Goal: Task Accomplishment & Management: Use online tool/utility

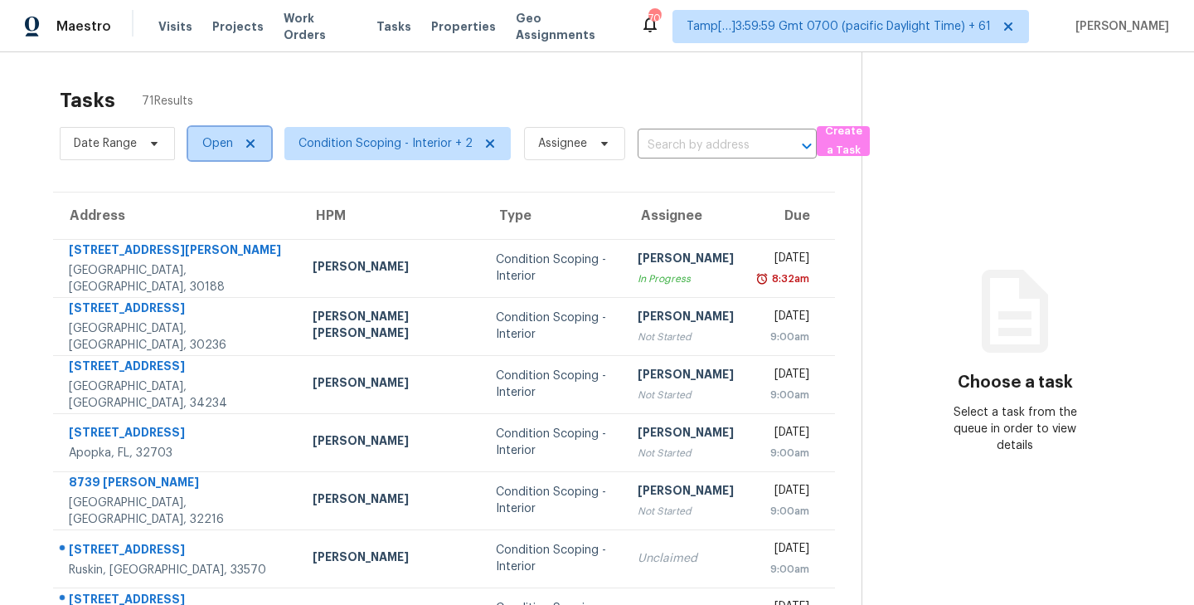
click at [227, 148] on span "Open" at bounding box center [217, 143] width 31 height 17
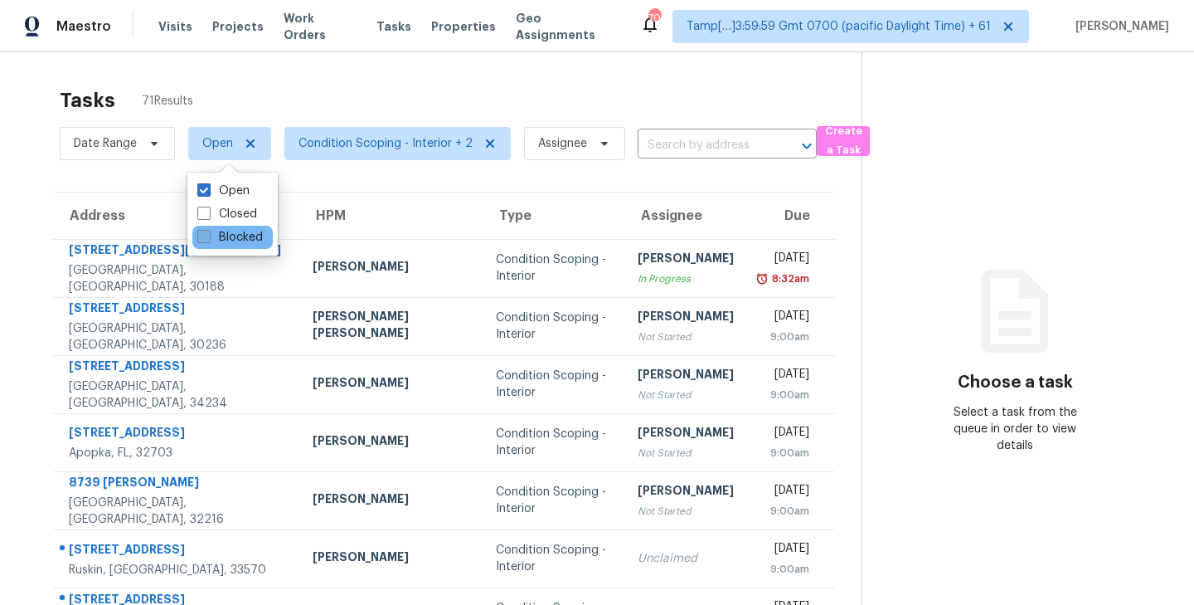
click at [207, 236] on span at bounding box center [203, 236] width 13 height 13
click at [207, 236] on input "Blocked" at bounding box center [202, 234] width 11 height 11
checkbox input "true"
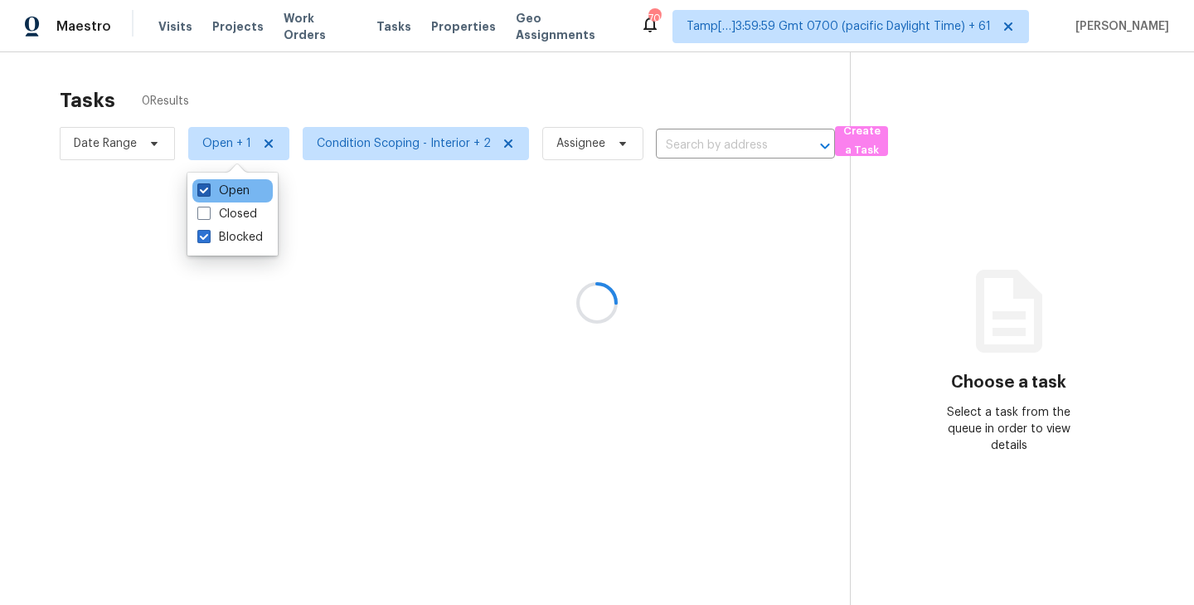
click at [203, 190] on span at bounding box center [203, 189] width 13 height 13
click at [203, 190] on input "Open" at bounding box center [202, 187] width 11 height 11
checkbox input "false"
click at [402, 87] on div at bounding box center [597, 302] width 1194 height 605
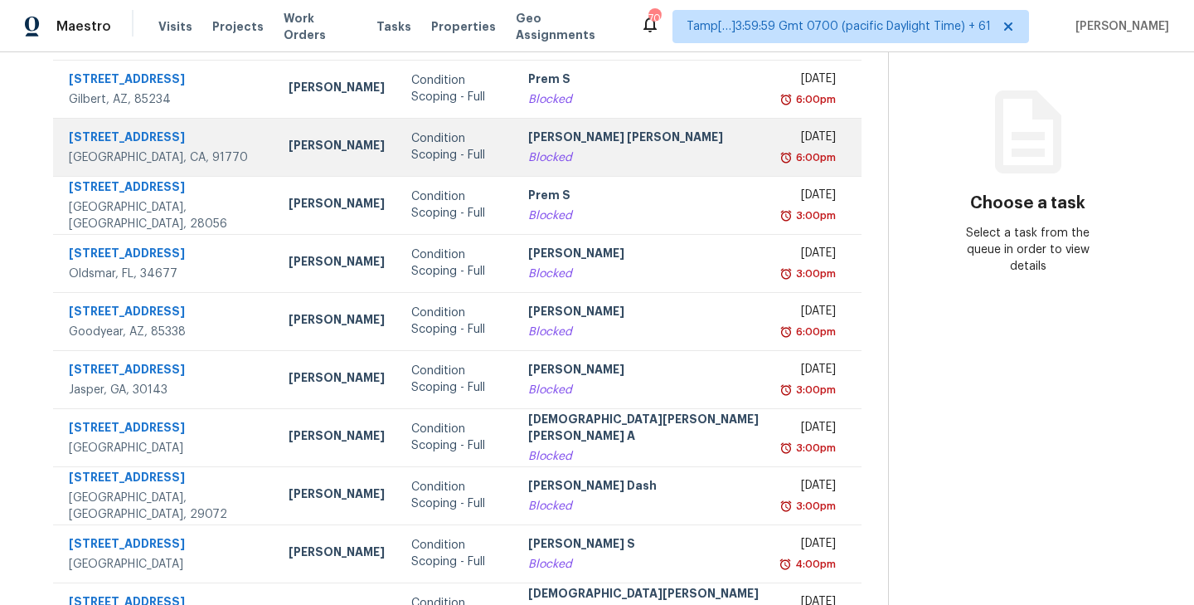
scroll to position [259, 0]
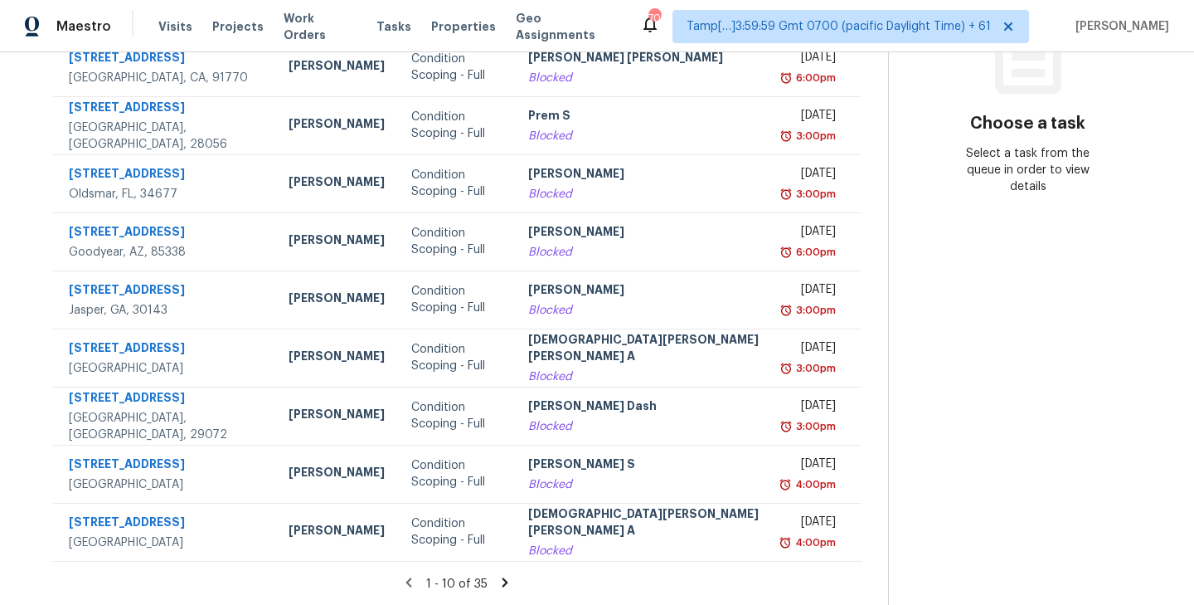
click at [503, 581] on icon at bounding box center [506, 581] width 6 height 9
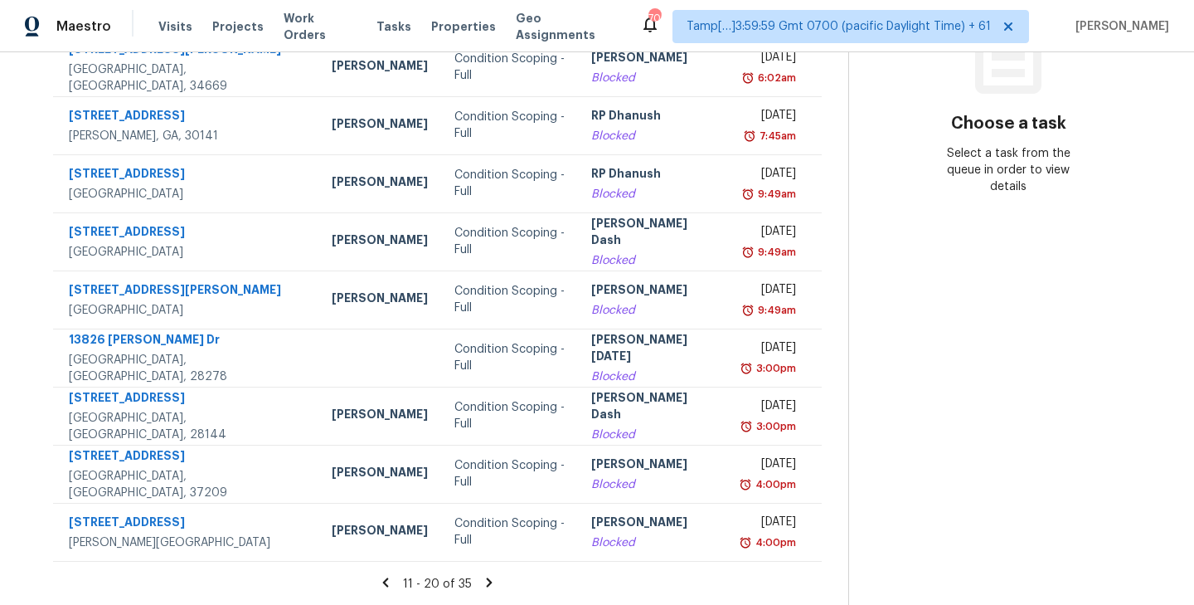
click at [487, 580] on icon at bounding box center [490, 581] width 6 height 9
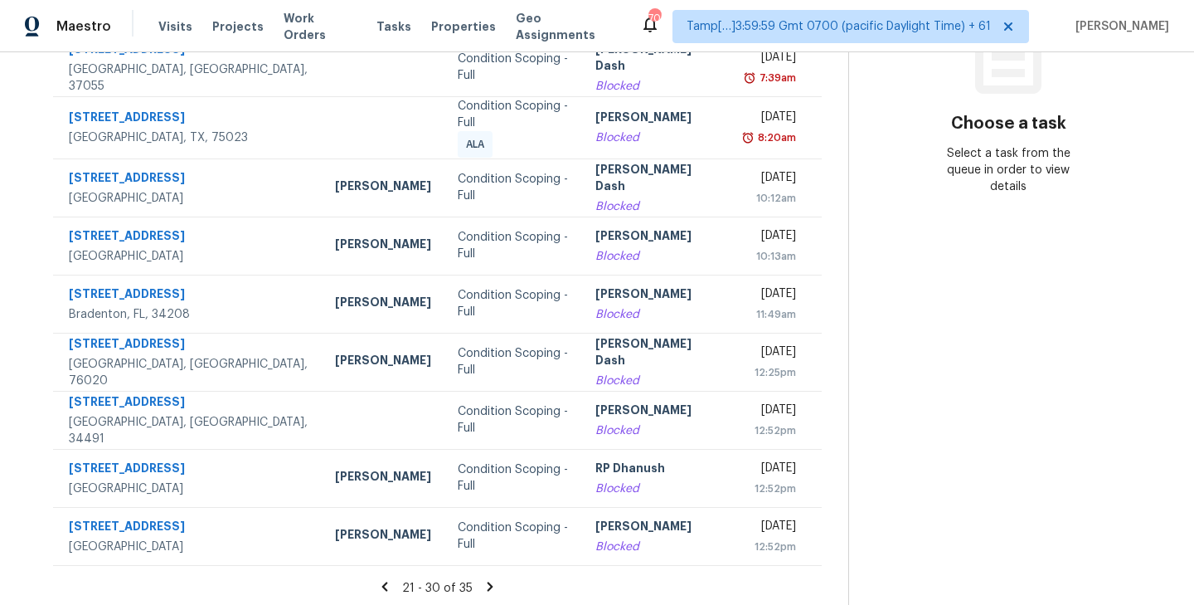
click at [488, 581] on icon at bounding box center [491, 585] width 6 height 9
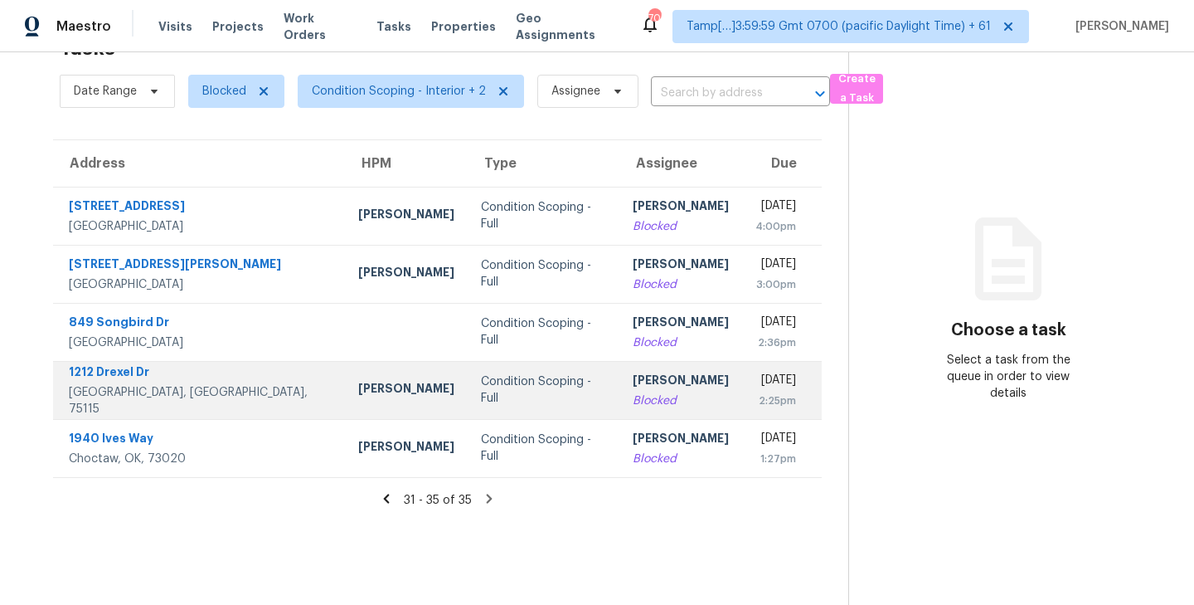
click at [481, 387] on div "Condition Scoping - Full" at bounding box center [544, 389] width 126 height 33
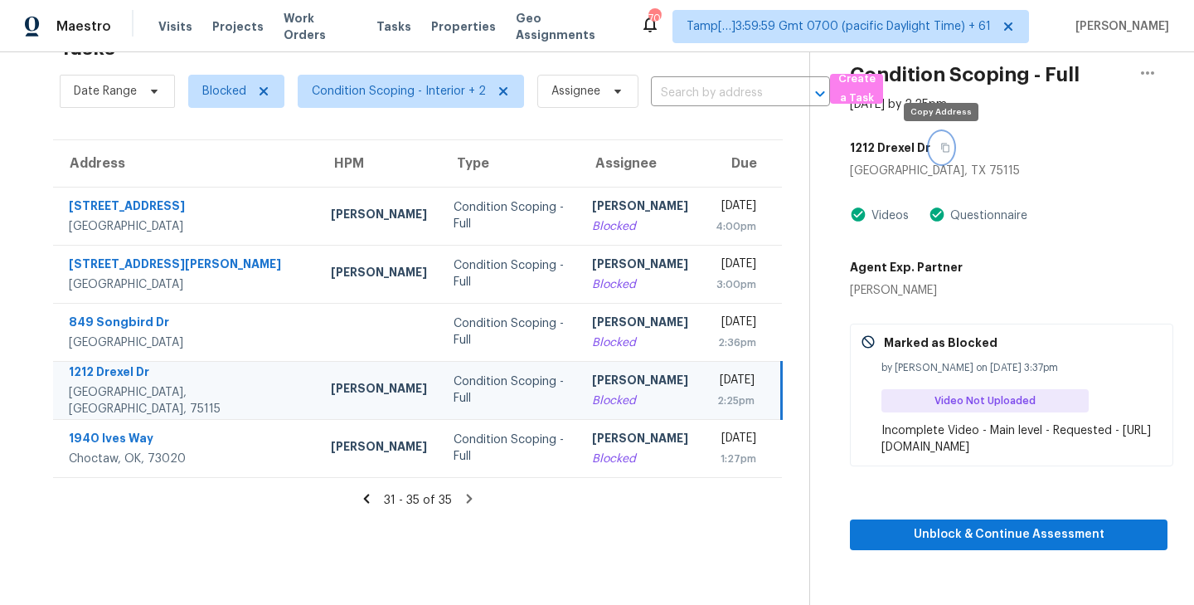
click at [941, 149] on icon "button" at bounding box center [945, 147] width 8 height 9
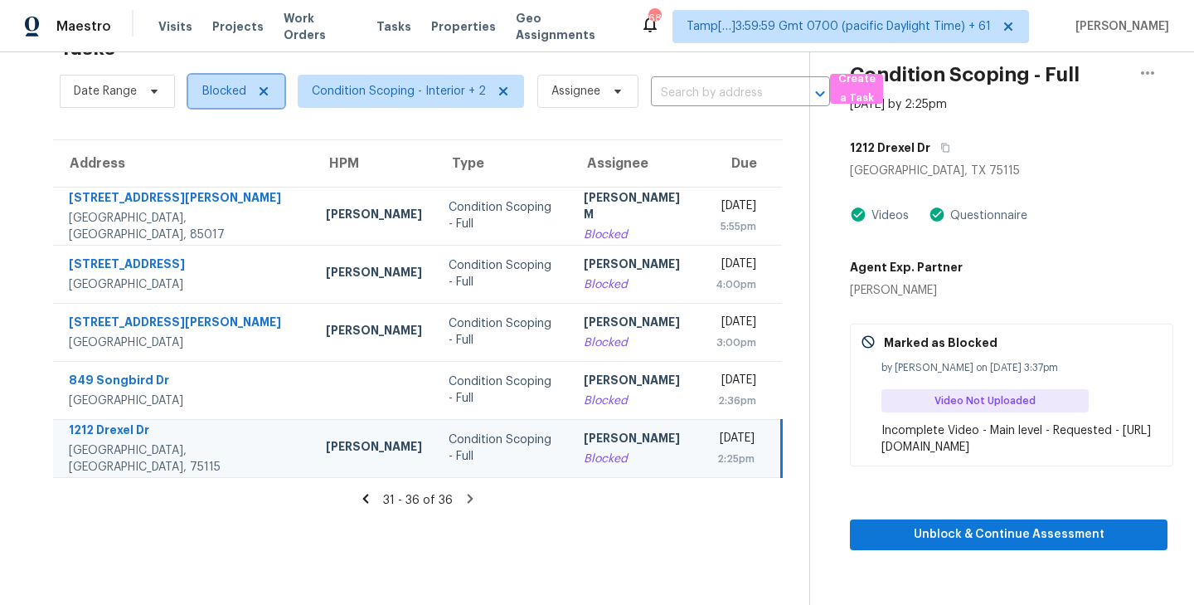
click at [226, 95] on span "Blocked" at bounding box center [224, 91] width 44 height 17
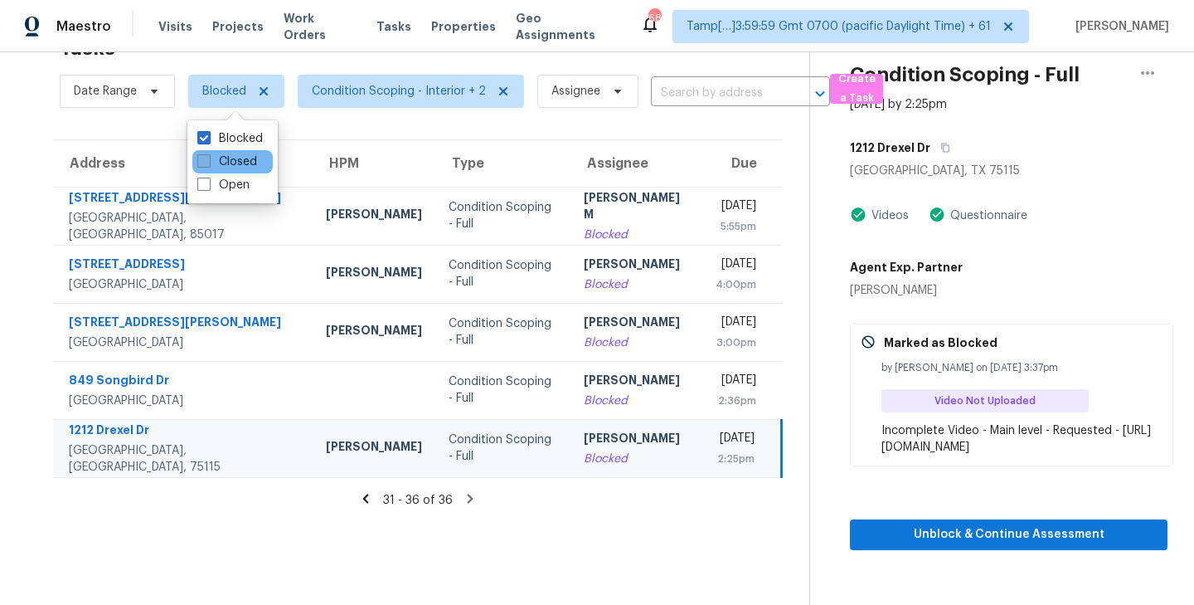
click at [207, 164] on span at bounding box center [203, 160] width 13 height 13
click at [207, 164] on input "Closed" at bounding box center [202, 158] width 11 height 11
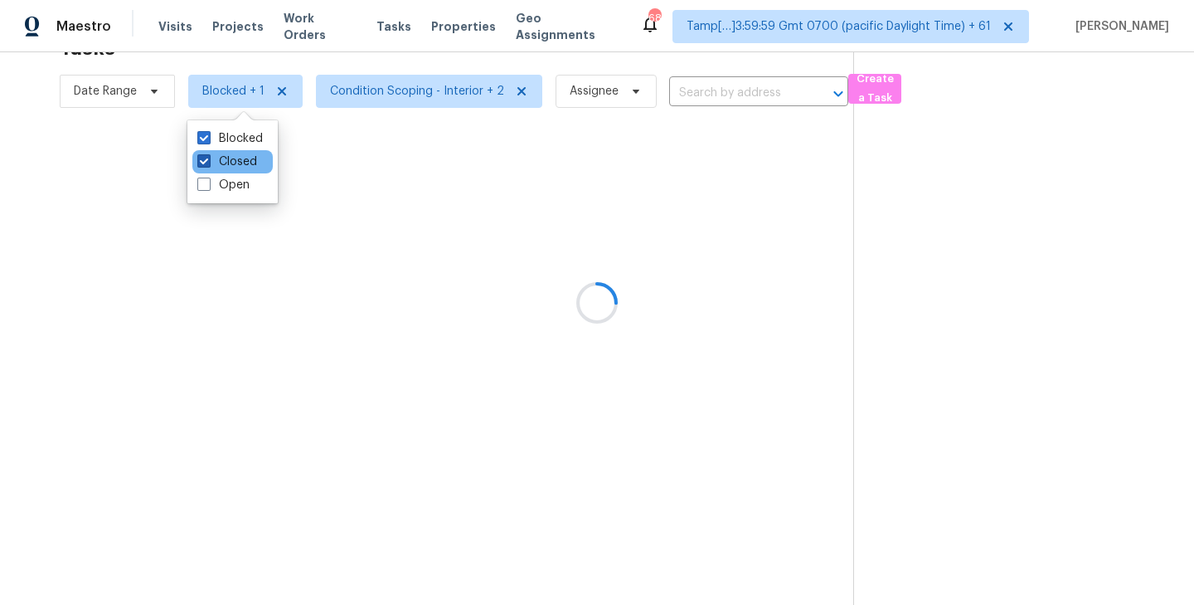
click at [207, 162] on span at bounding box center [203, 160] width 13 height 13
click at [207, 162] on input "Closed" at bounding box center [202, 158] width 11 height 11
checkbox input "false"
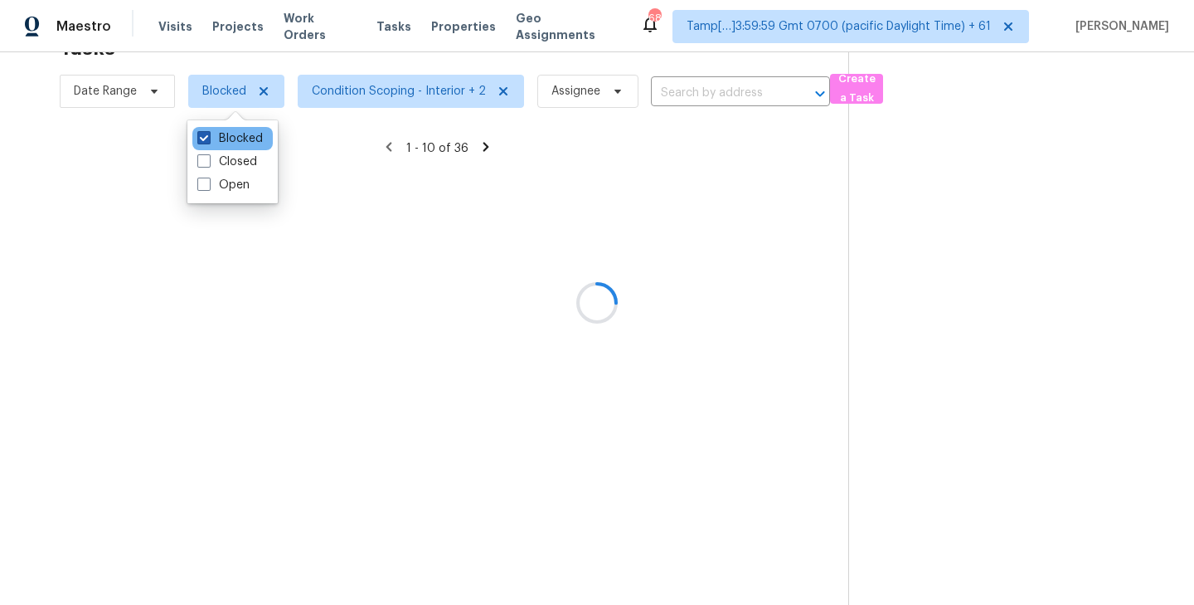
click at [206, 136] on span at bounding box center [203, 137] width 13 height 13
click at [206, 136] on input "Blocked" at bounding box center [202, 135] width 11 height 11
checkbox input "false"
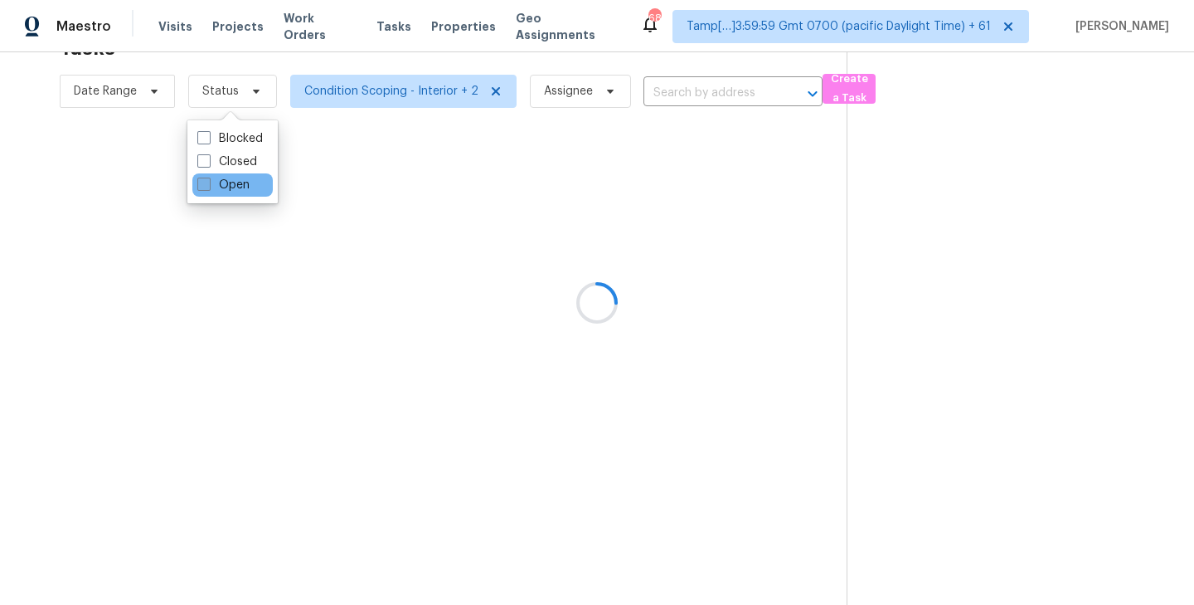
click at [200, 182] on span at bounding box center [203, 183] width 13 height 13
click at [200, 182] on input "Open" at bounding box center [202, 182] width 11 height 11
checkbox input "true"
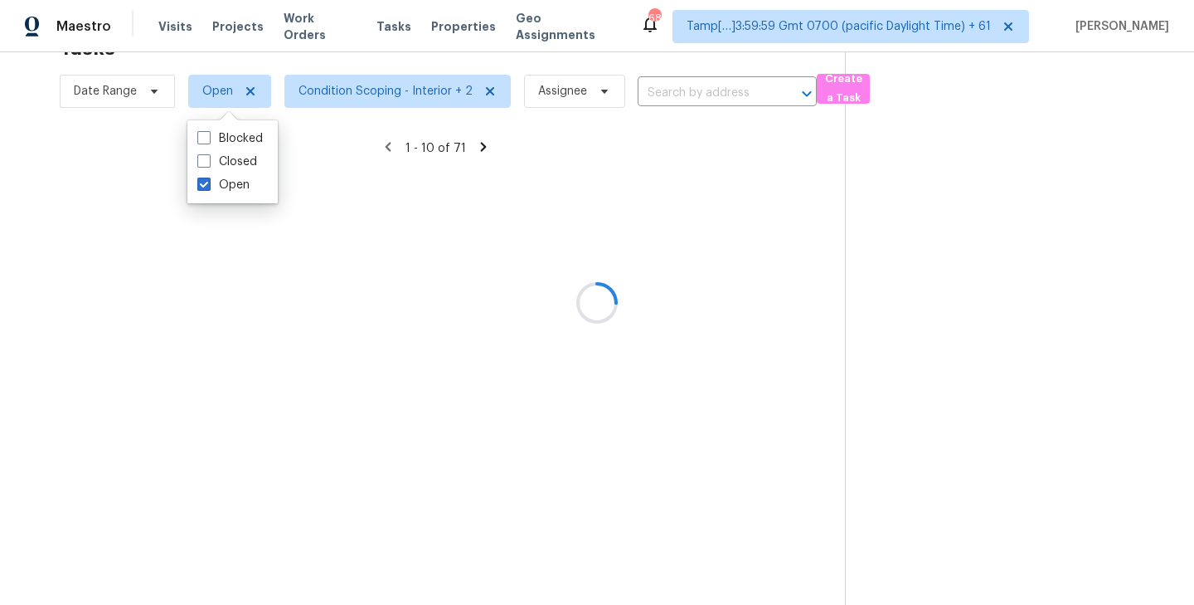
click at [394, 57] on div at bounding box center [597, 302] width 1194 height 605
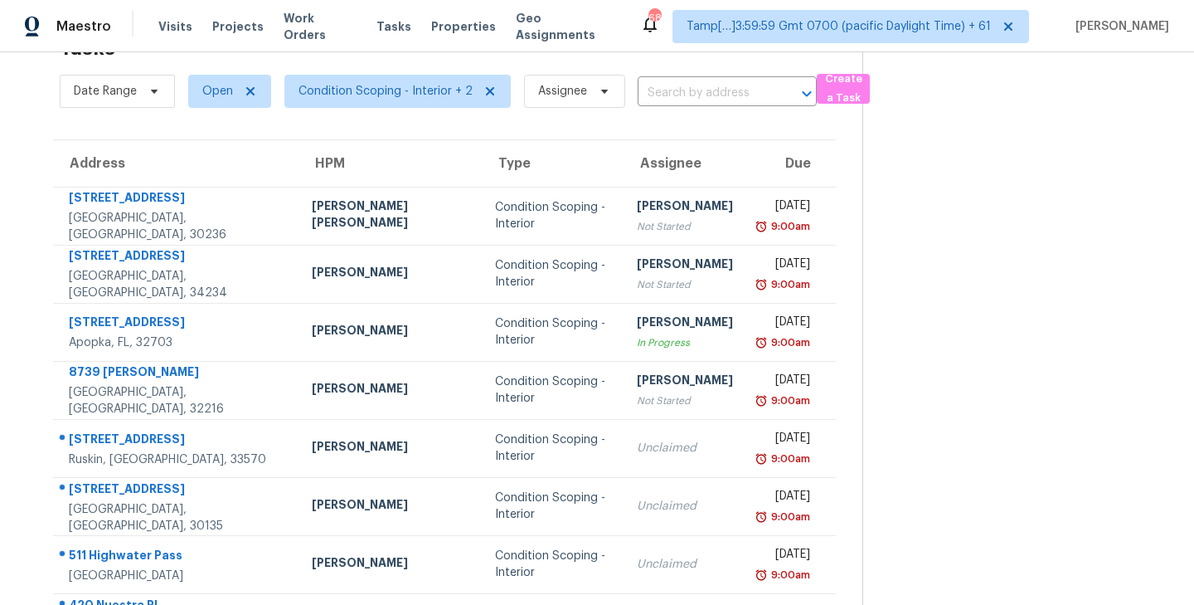
scroll to position [0, 0]
